Goal: Task Accomplishment & Management: Manage account settings

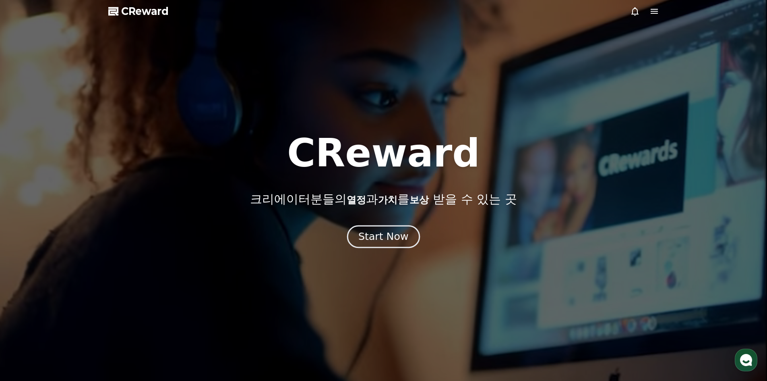
click at [400, 242] on div "Start Now" at bounding box center [383, 237] width 50 height 14
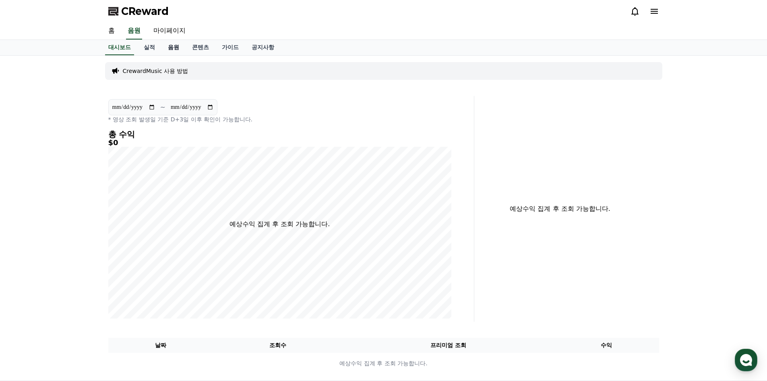
click at [172, 51] on link "음원" at bounding box center [174, 47] width 24 height 15
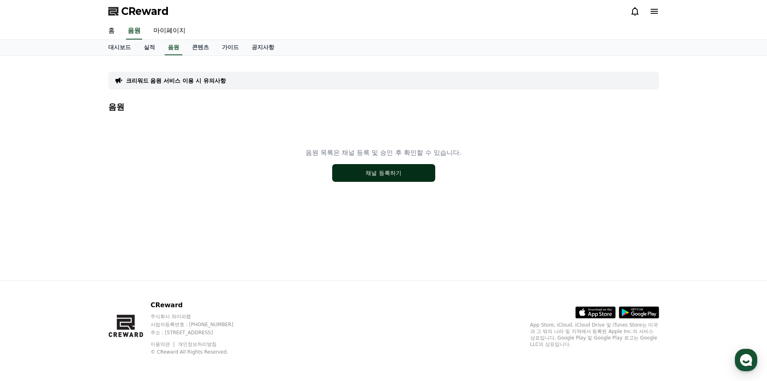
click at [365, 168] on button "채널 등록하기" at bounding box center [383, 173] width 103 height 18
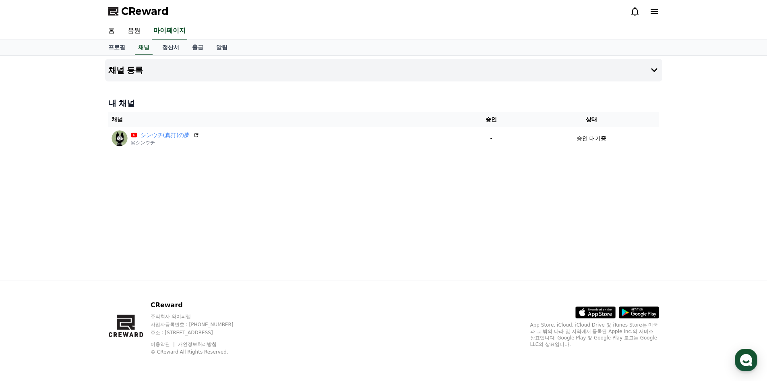
click at [442, 149] on div "내 채널 채널 승인 상태 シンウチ(真打)の夢 @シンウチ - 승인 대기중" at bounding box center [383, 123] width 557 height 58
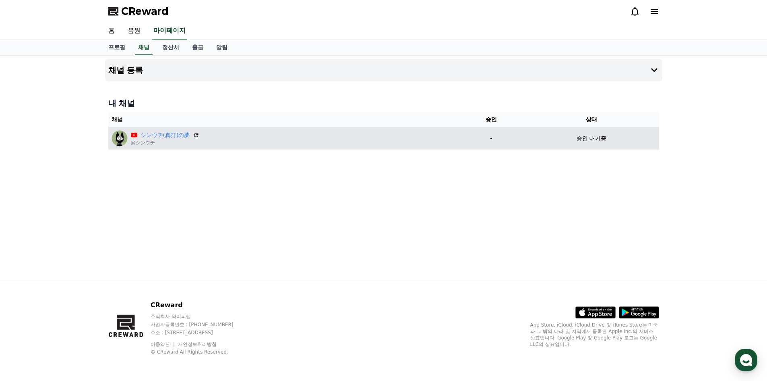
click at [465, 134] on p "-" at bounding box center [491, 138] width 59 height 8
drag, startPoint x: 481, startPoint y: 138, endPoint x: 340, endPoint y: 151, distance: 141.6
click at [481, 138] on p "-" at bounding box center [491, 138] width 59 height 8
click at [200, 138] on div "シンウチ(真打)の夢 @シンウチ" at bounding box center [284, 138] width 344 height 16
click at [196, 136] on icon at bounding box center [196, 134] width 7 height 7
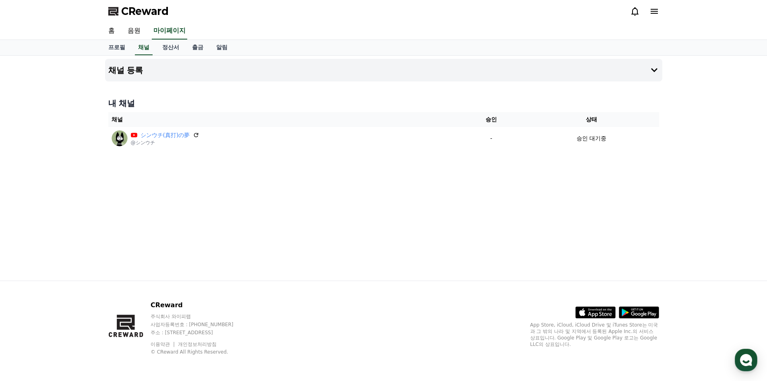
click at [490, 165] on div "채널 등록 내 채널 채널 승인 상태 シンウチ(真打)の夢 @シンウチ - 승인 대기중" at bounding box center [384, 168] width 564 height 225
click at [604, 139] on p "승인 대기중" at bounding box center [592, 138] width 30 height 8
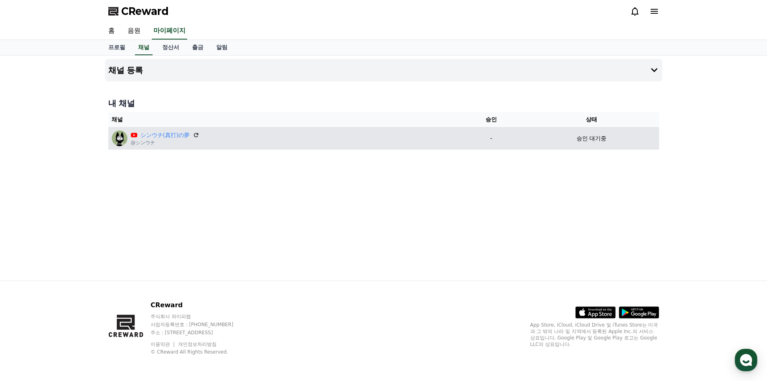
drag, startPoint x: 0, startPoint y: 0, endPoint x: 604, endPoint y: 139, distance: 619.7
click at [604, 139] on p "승인 대기중" at bounding box center [592, 138] width 30 height 8
click at [116, 140] on img at bounding box center [120, 138] width 16 height 16
click at [147, 133] on link "シンウチ(真打)の夢" at bounding box center [166, 135] width 50 height 8
